Goal: Task Accomplishment & Management: Use online tool/utility

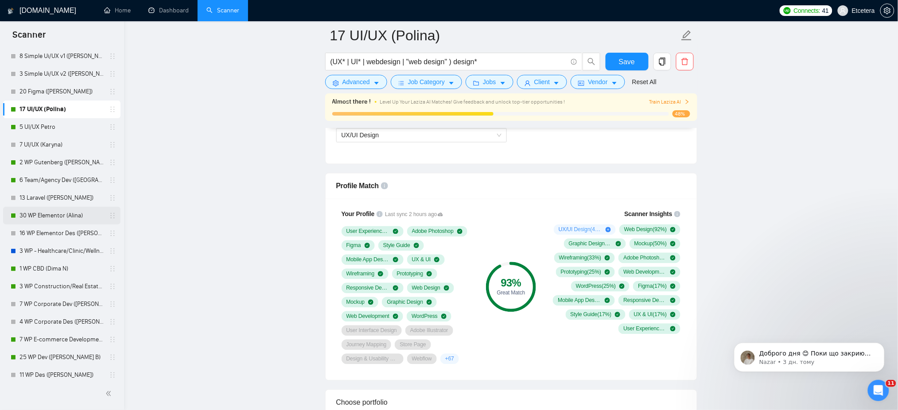
scroll to position [102, 0]
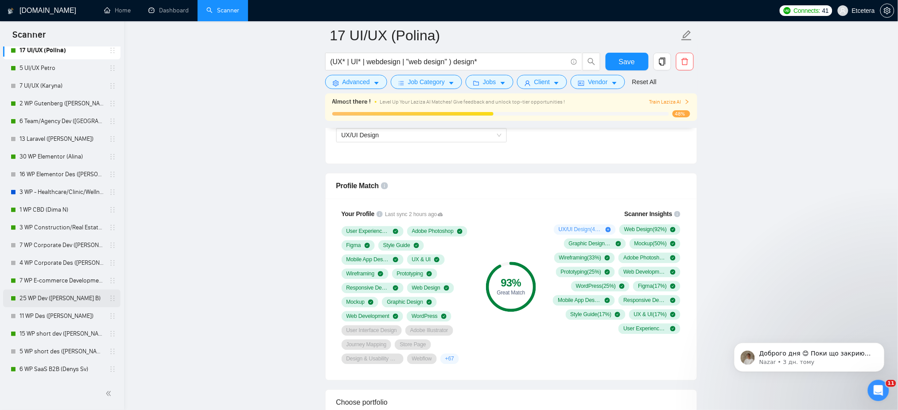
click at [54, 296] on link "25 WP Dev ([PERSON_NAME] B)" at bounding box center [61, 299] width 84 height 18
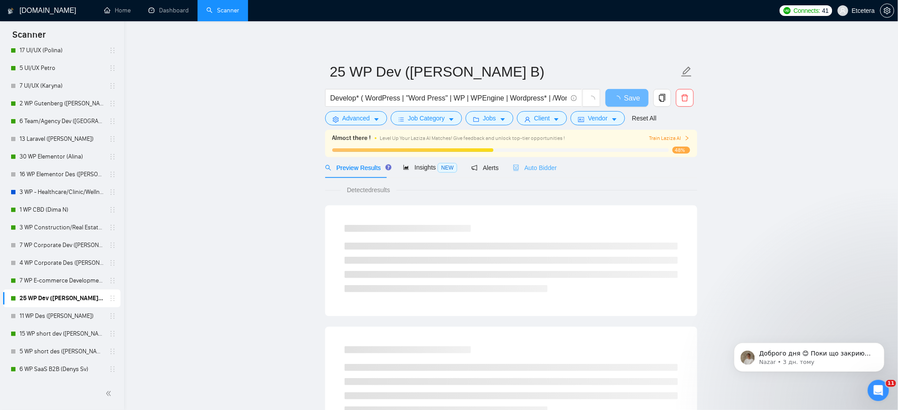
click at [541, 174] on div "Auto Bidder" at bounding box center [535, 167] width 44 height 21
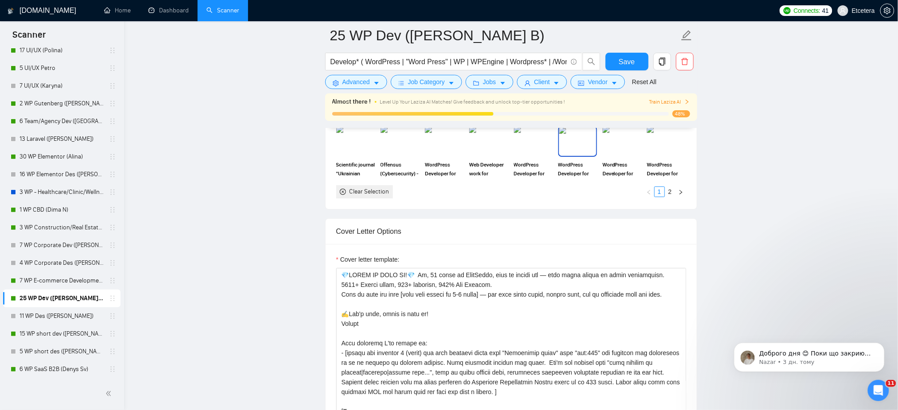
scroll to position [1003, 0]
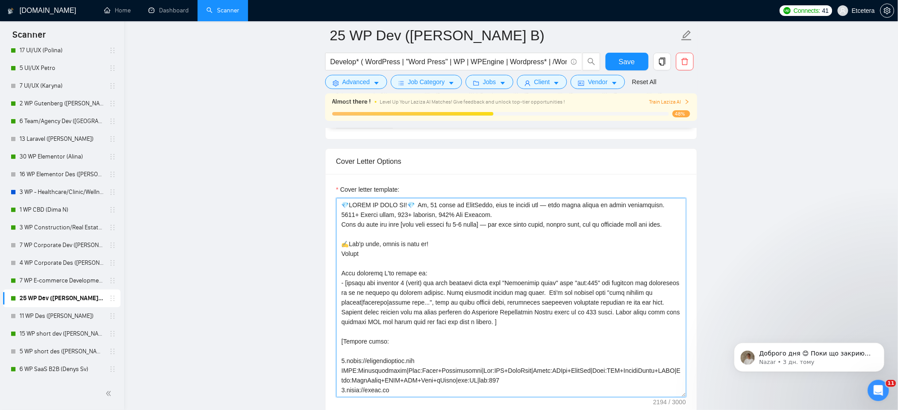
click at [438, 240] on textarea "Cover letter template:" at bounding box center [511, 297] width 350 height 199
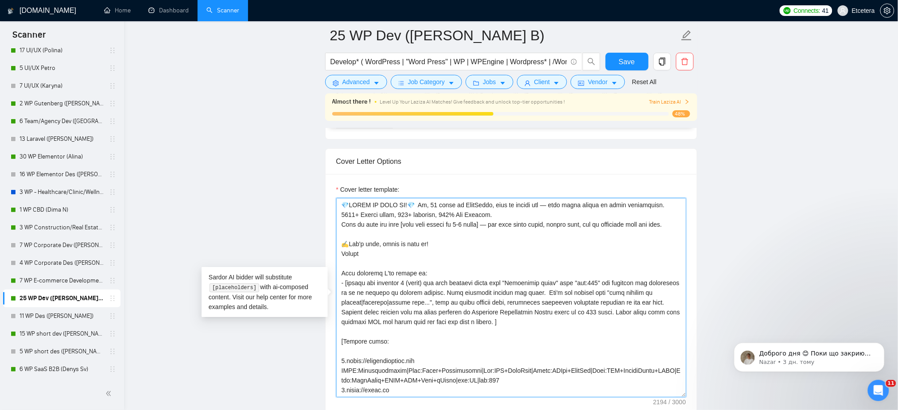
click at [432, 215] on textarea "Cover letter template:" at bounding box center [511, 297] width 350 height 199
drag, startPoint x: 368, startPoint y: 267, endPoint x: 342, endPoint y: 210, distance: 62.0
click at [342, 210] on textarea "Cover letter template:" at bounding box center [511, 297] width 350 height 199
